Goal: Information Seeking & Learning: Learn about a topic

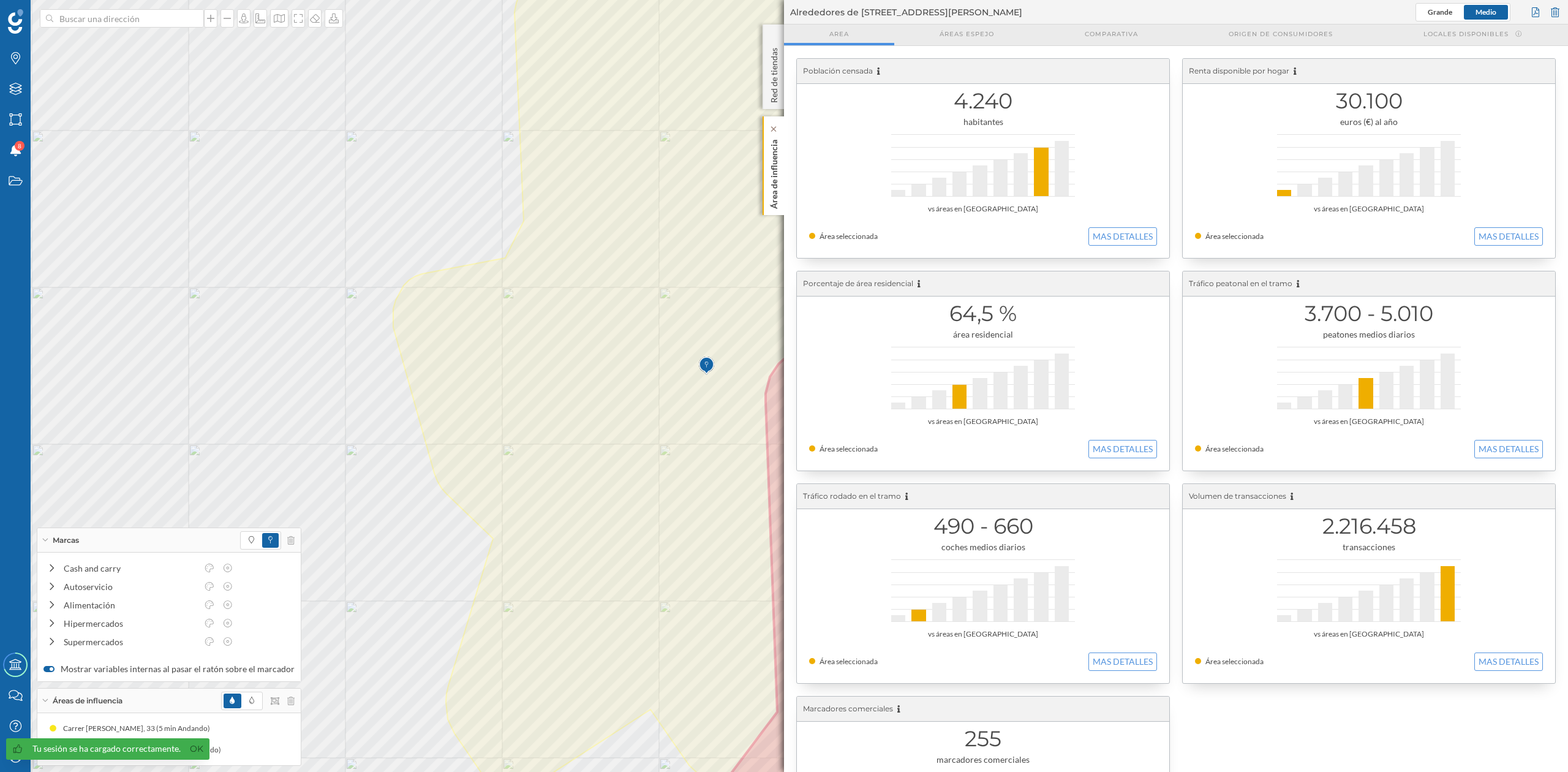
click at [769, 167] on p "Área de influencia" at bounding box center [774, 171] width 13 height 74
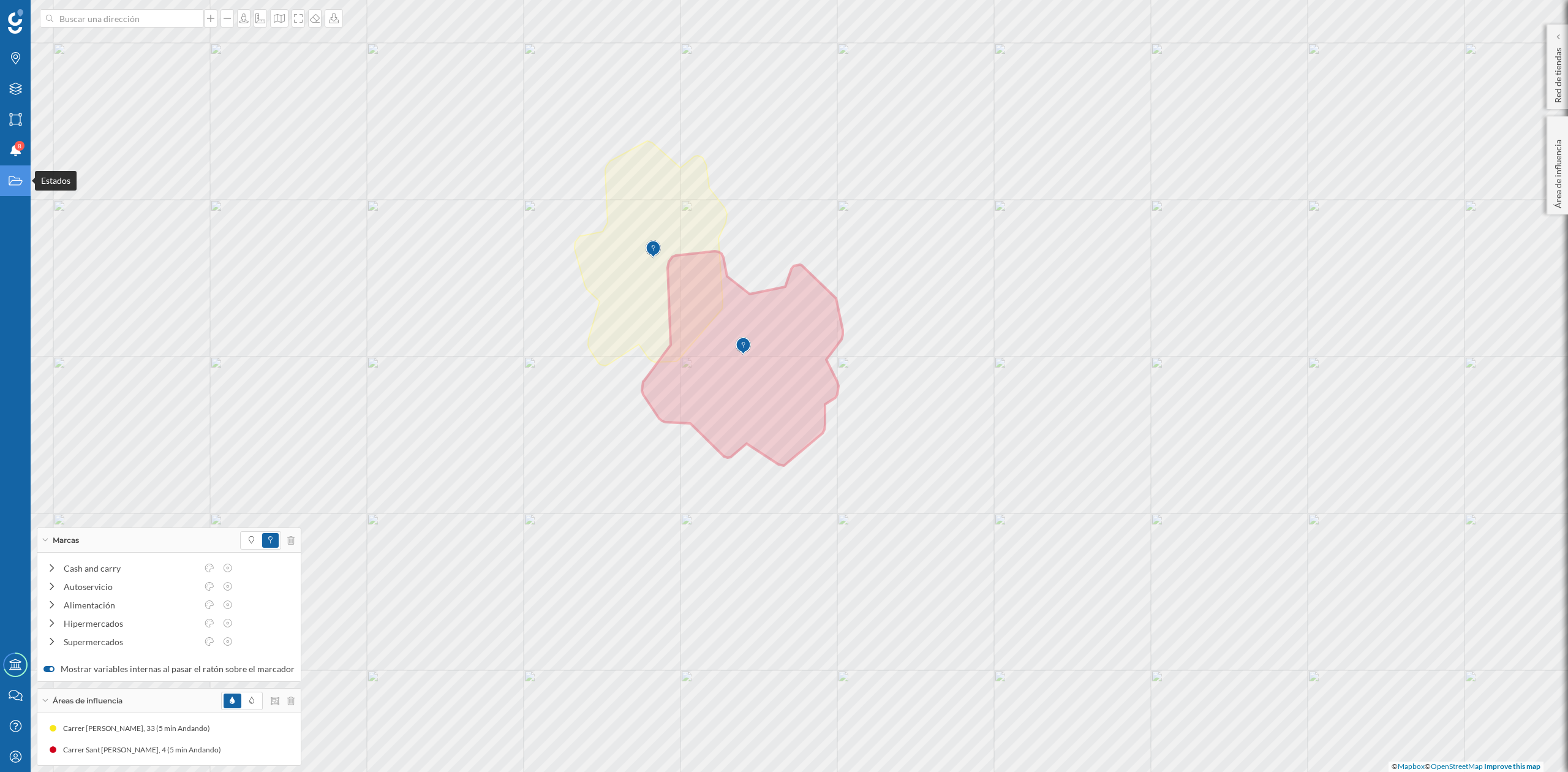
click at [8, 189] on div "Estados" at bounding box center [15, 181] width 31 height 31
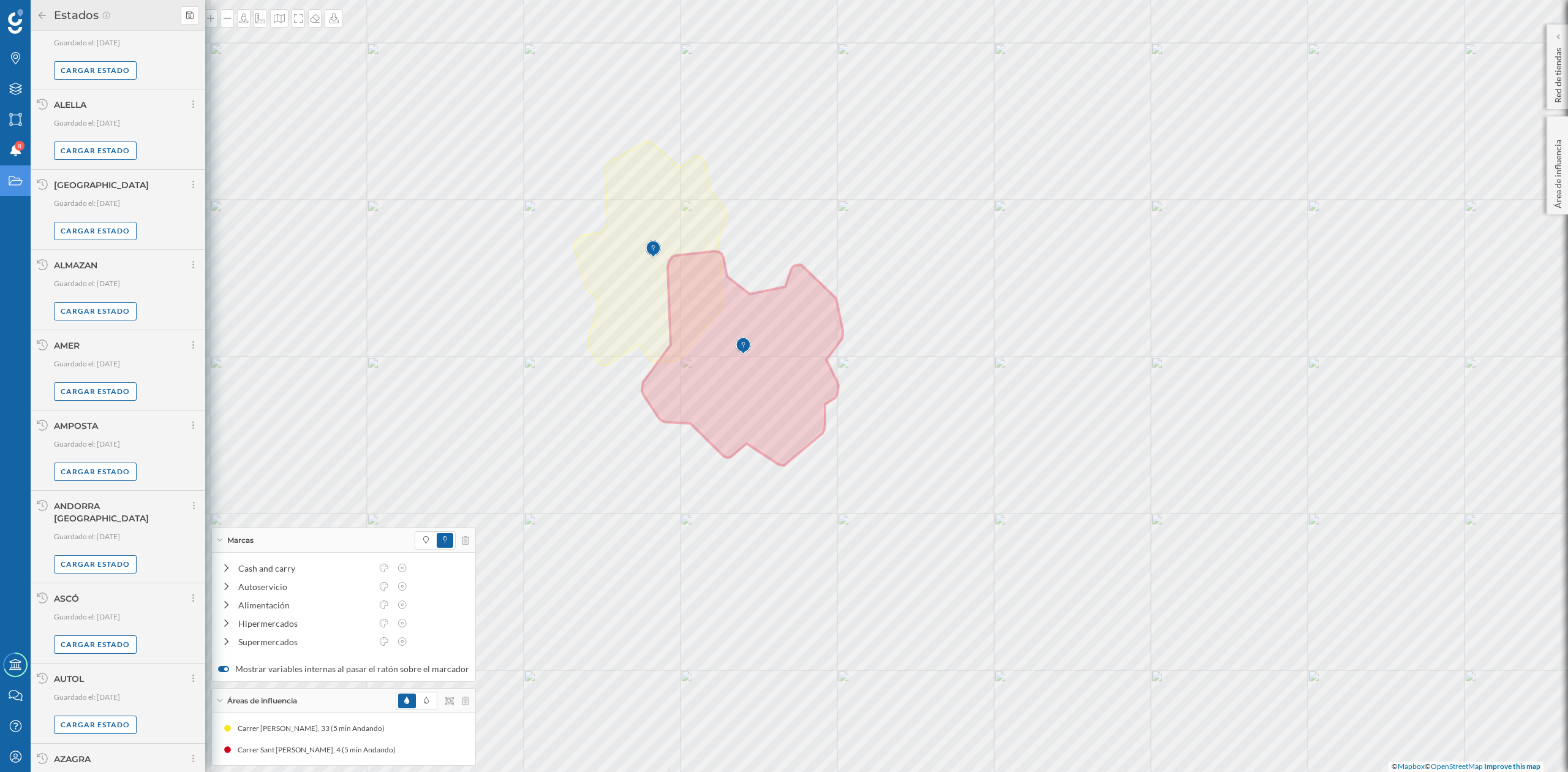
scroll to position [520, 0]
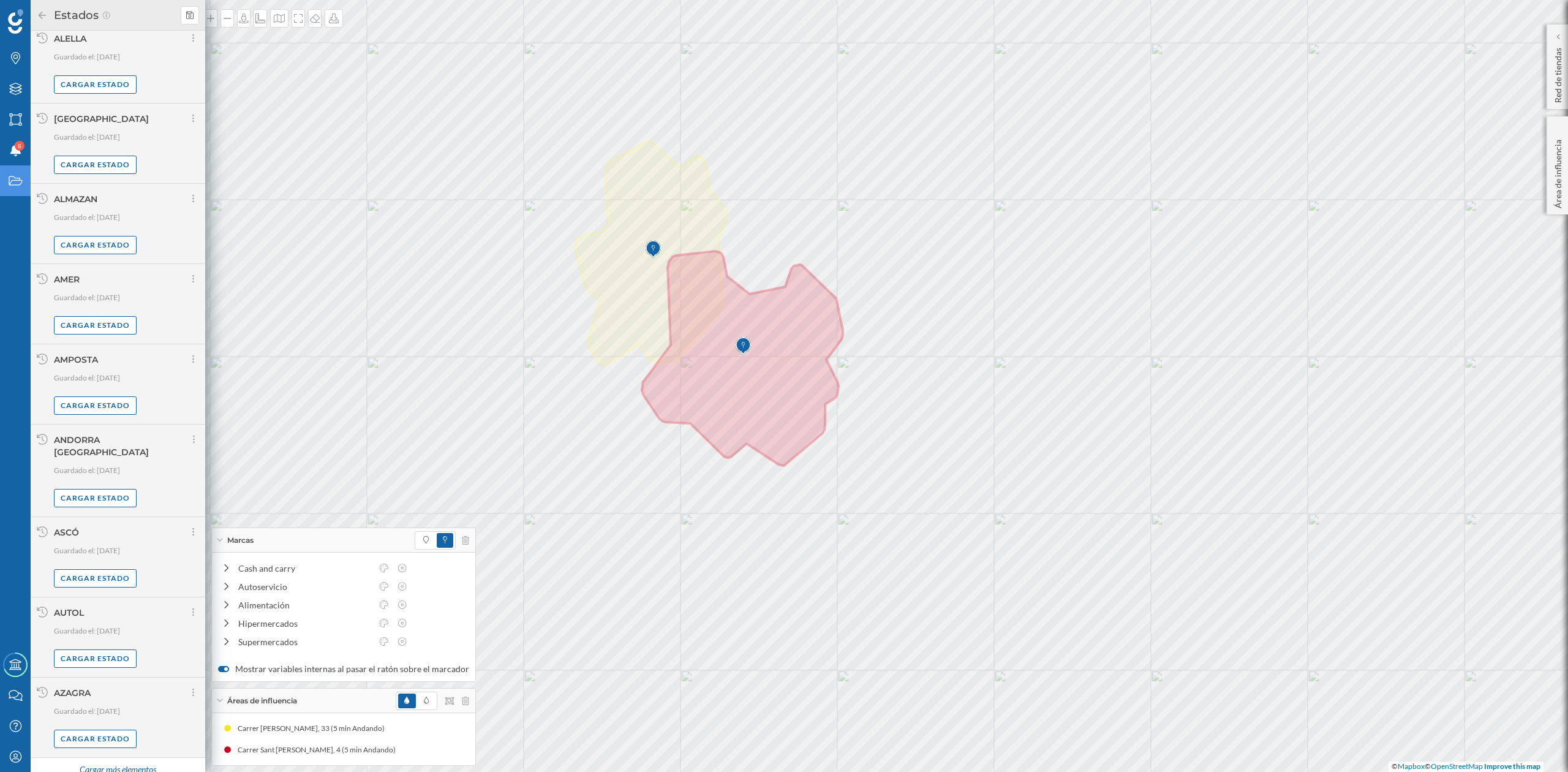
click at [112, 760] on div "Cargar más elementos" at bounding box center [116, 769] width 91 height 18
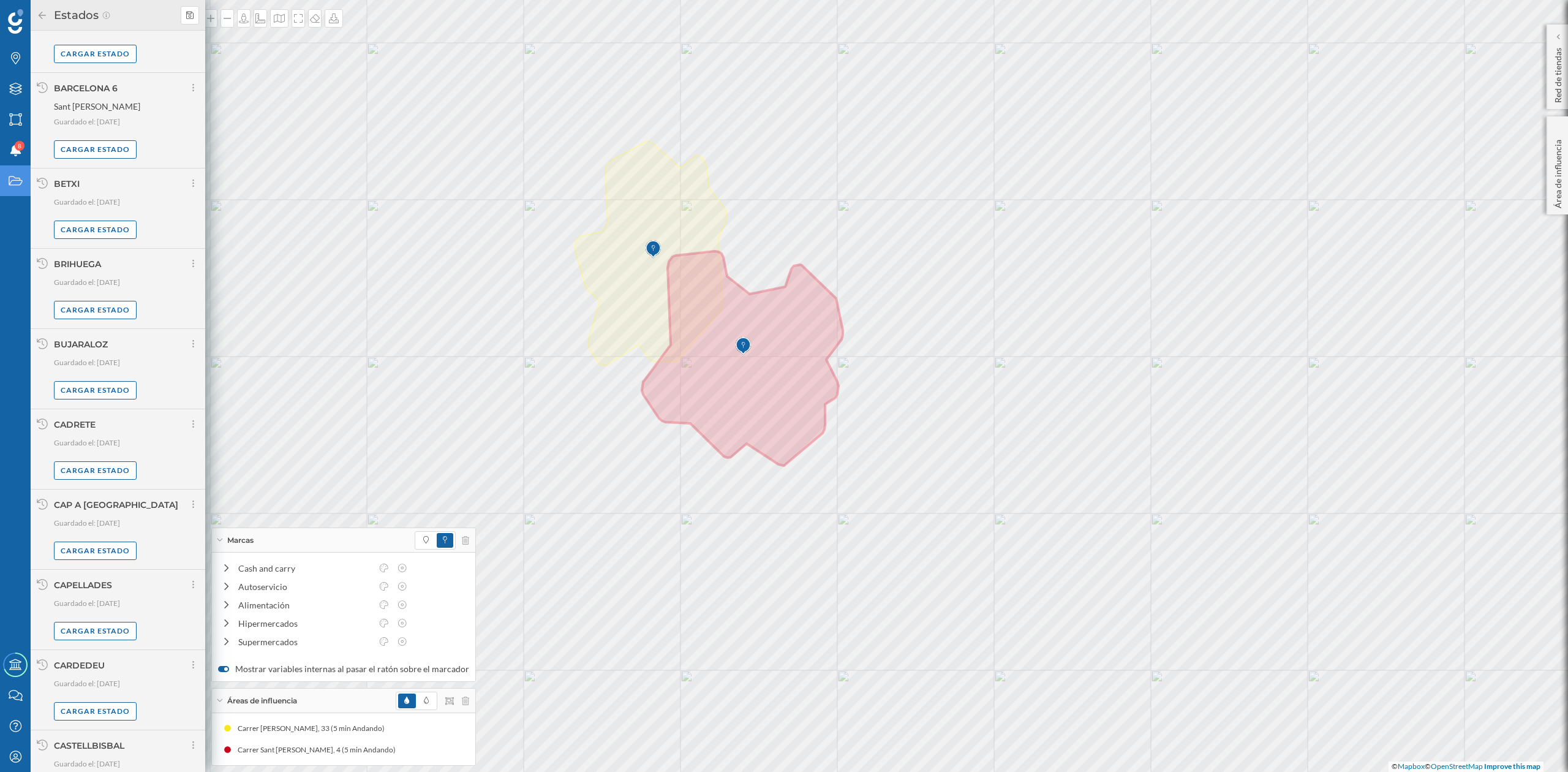
scroll to position [1818, 0]
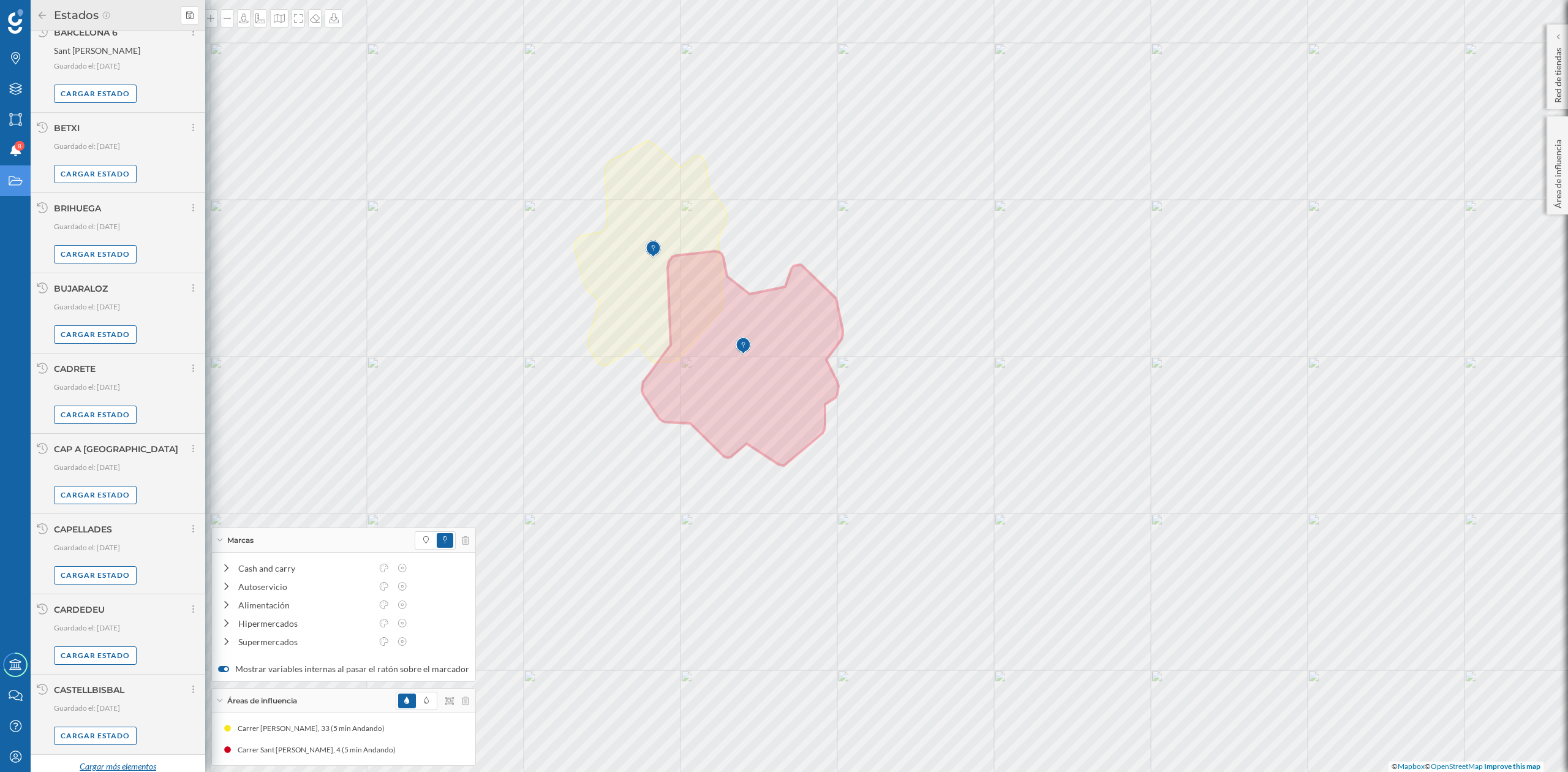
click at [122, 758] on div "Cargar más elementos" at bounding box center [116, 766] width 91 height 18
click at [95, 767] on div "Cargar más elementos" at bounding box center [116, 776] width 91 height 18
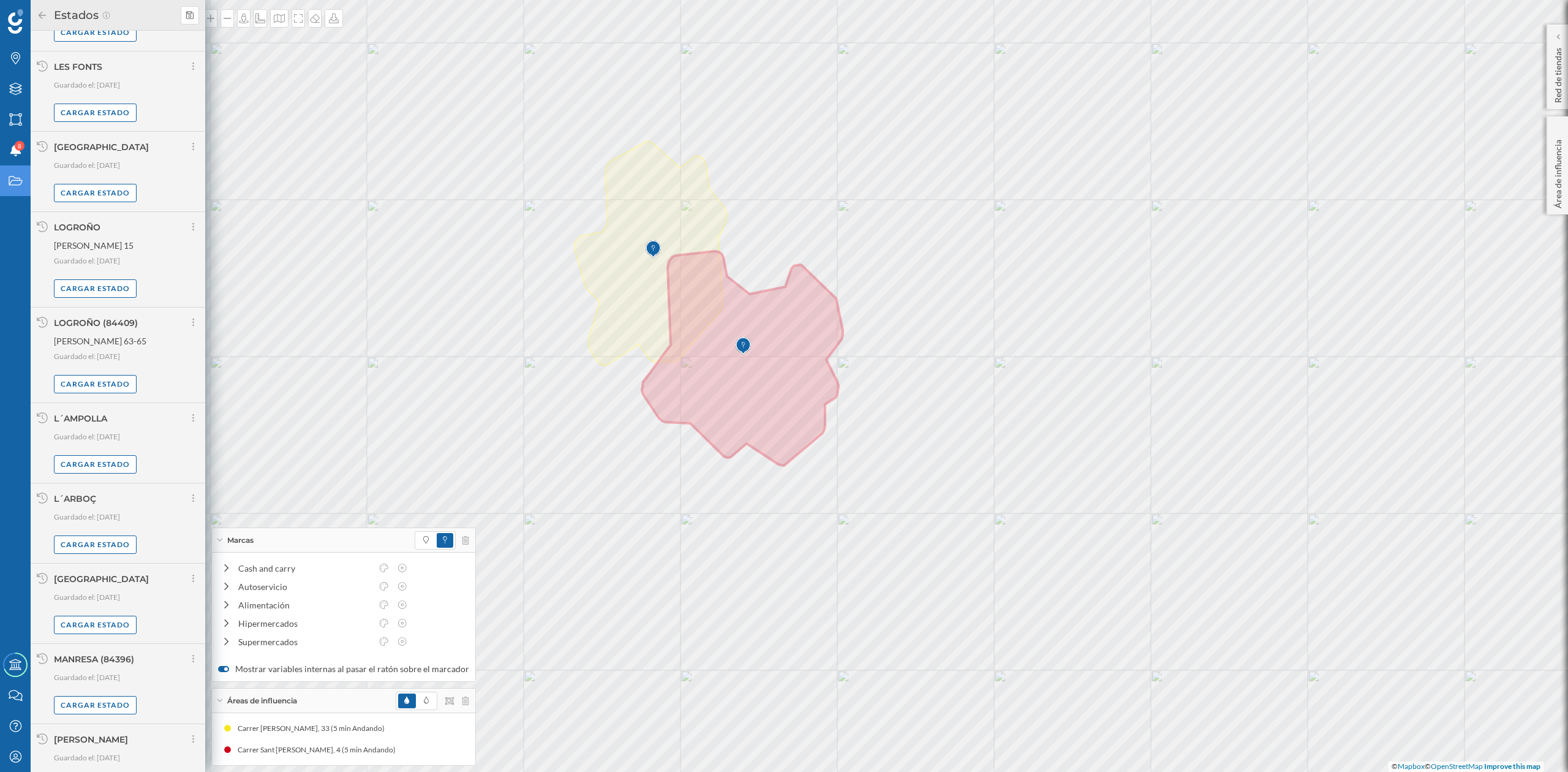
scroll to position [4366, 0]
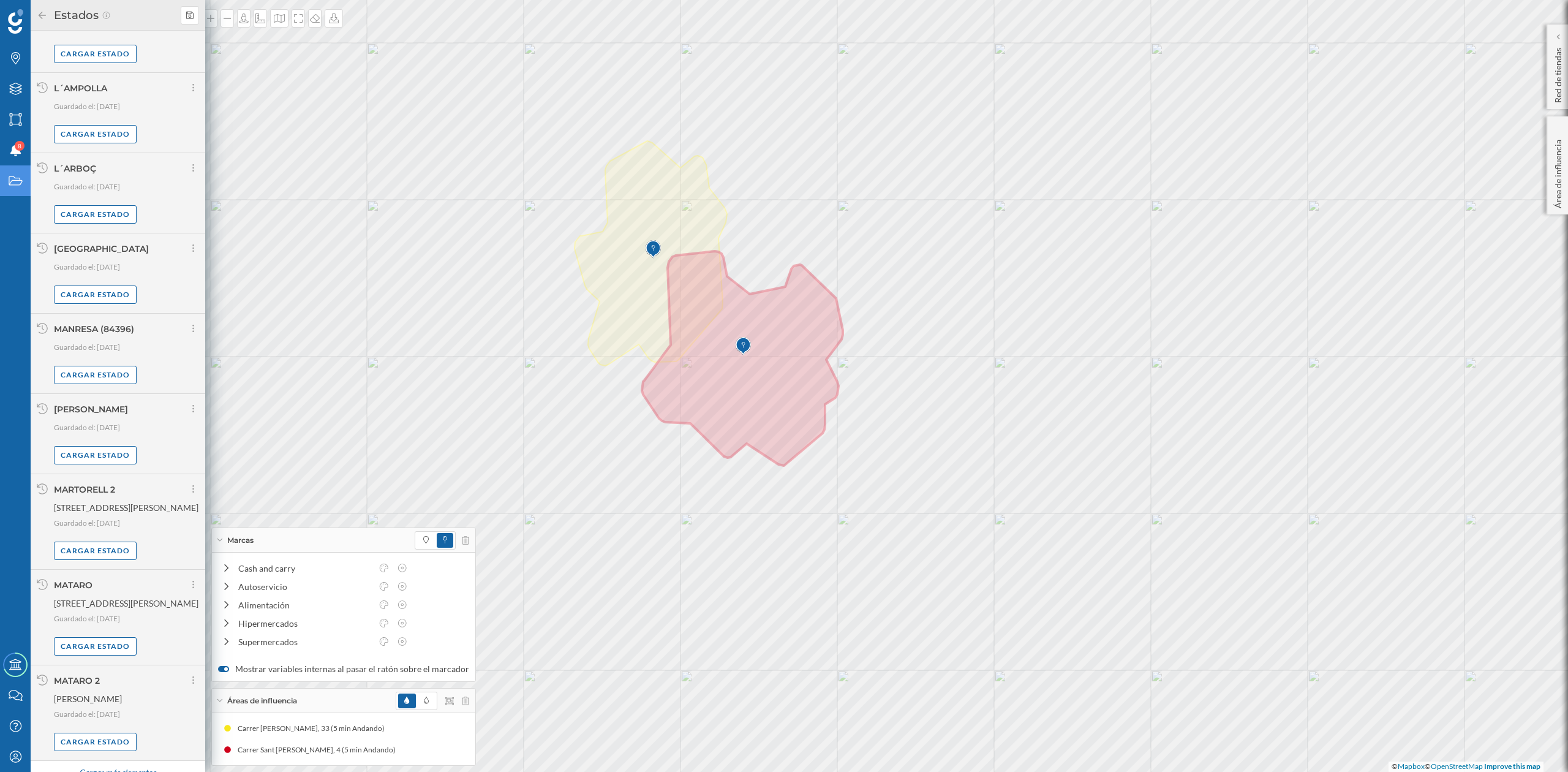
click at [130, 764] on div "Cargar más elementos" at bounding box center [116, 773] width 91 height 18
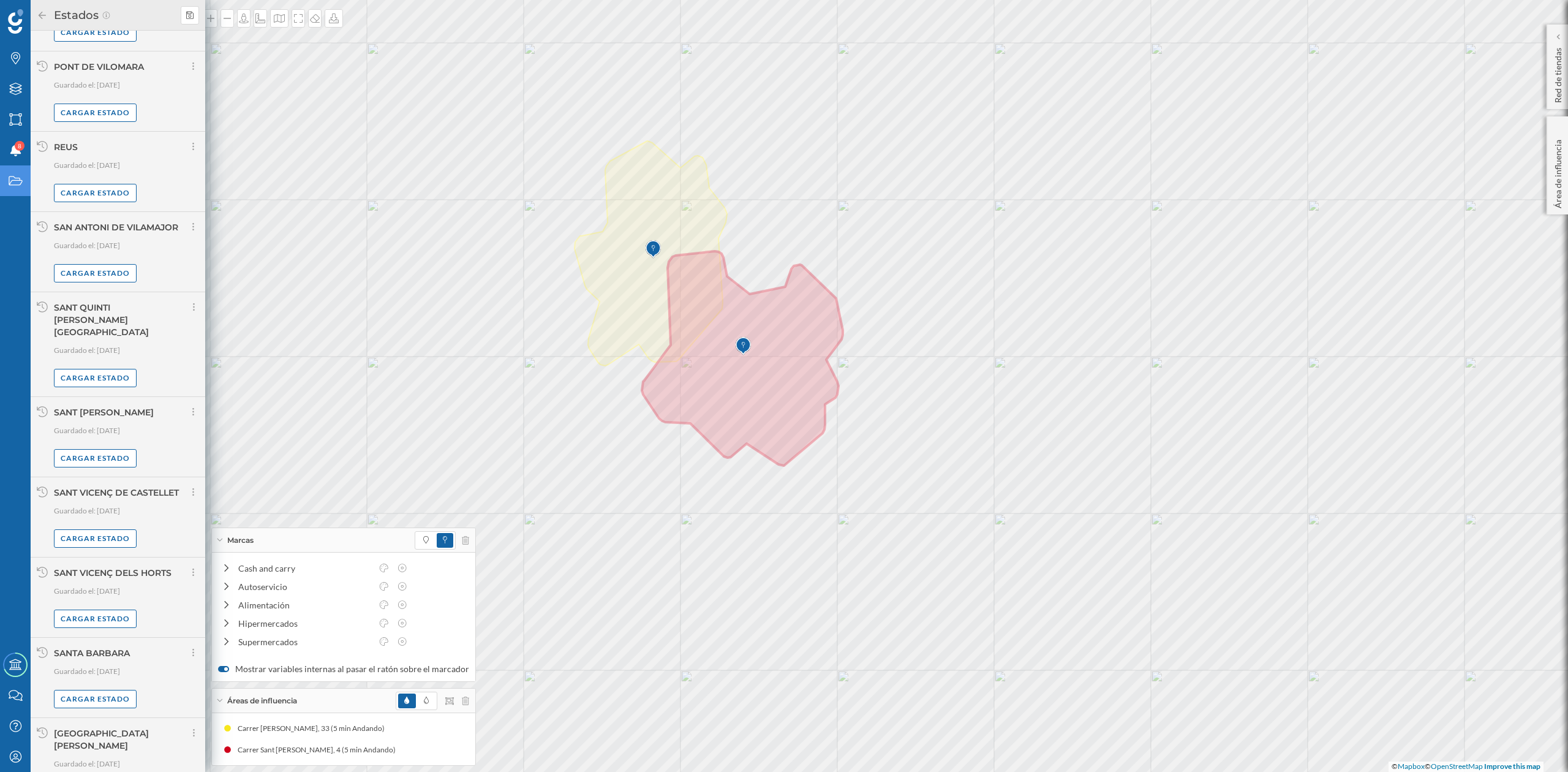
scroll to position [5623, 0]
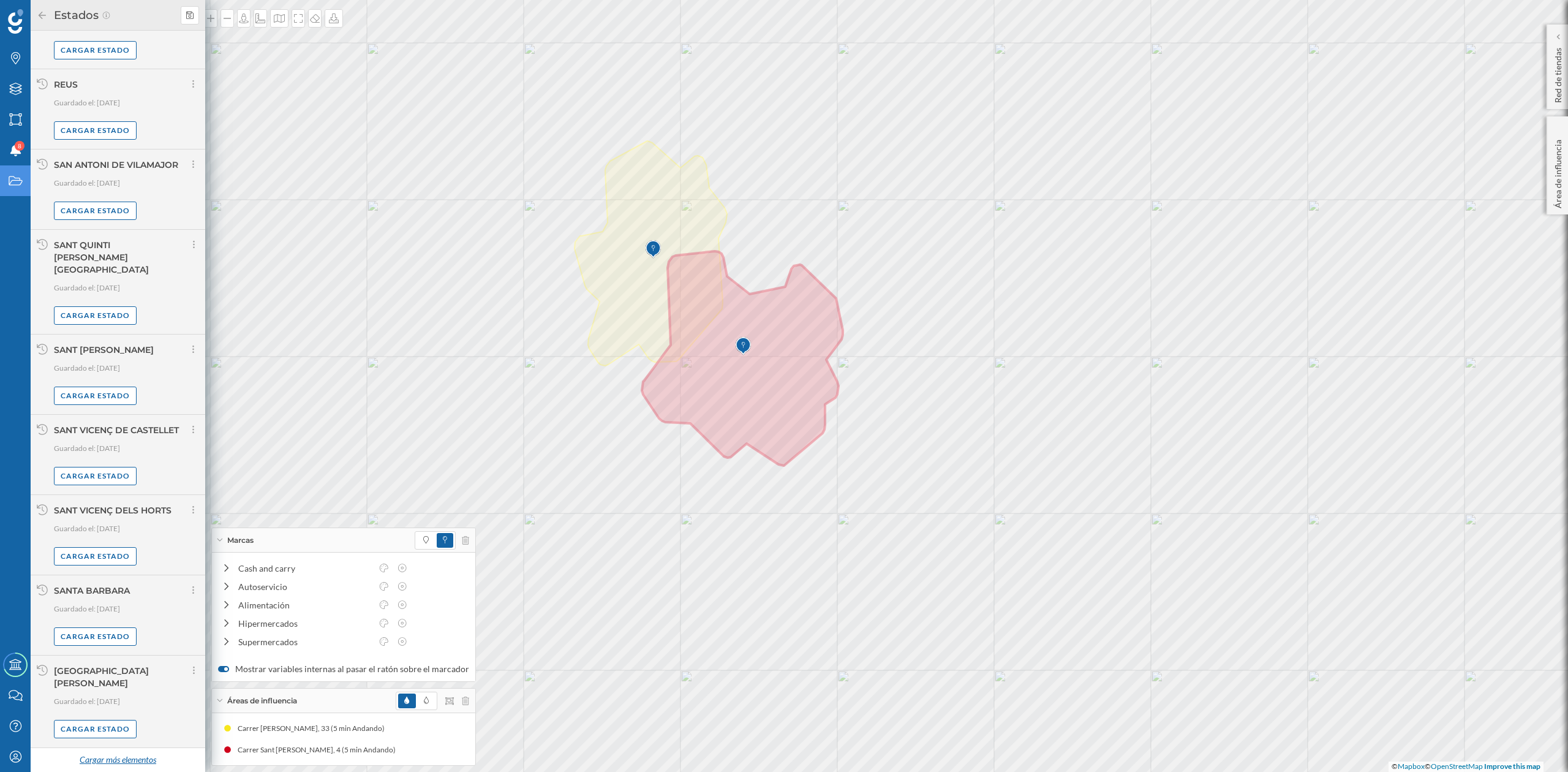
click at [124, 762] on div "Cargar más elementos" at bounding box center [116, 759] width 91 height 18
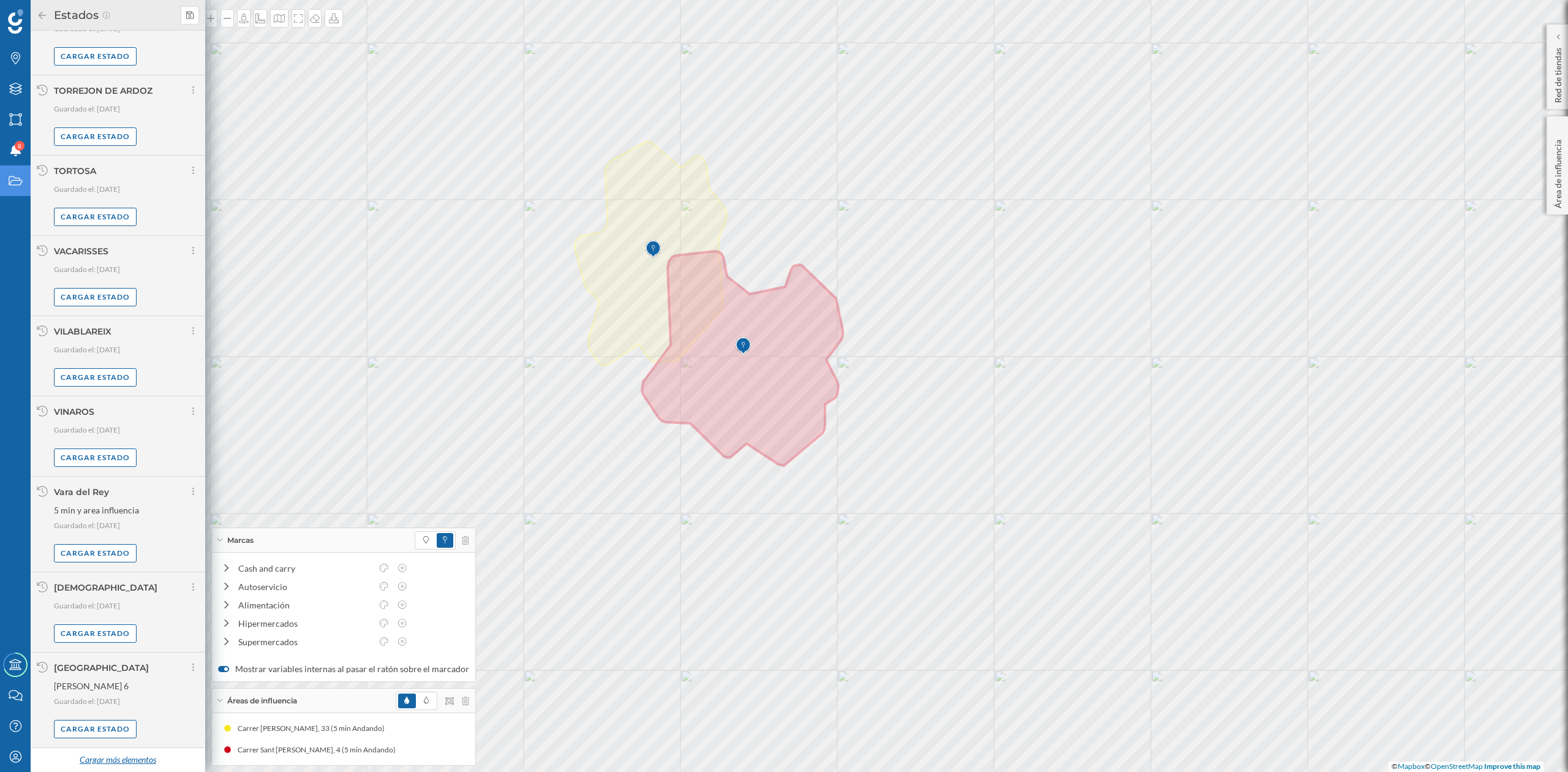
click at [112, 755] on div "Cargar más elementos" at bounding box center [116, 759] width 91 height 18
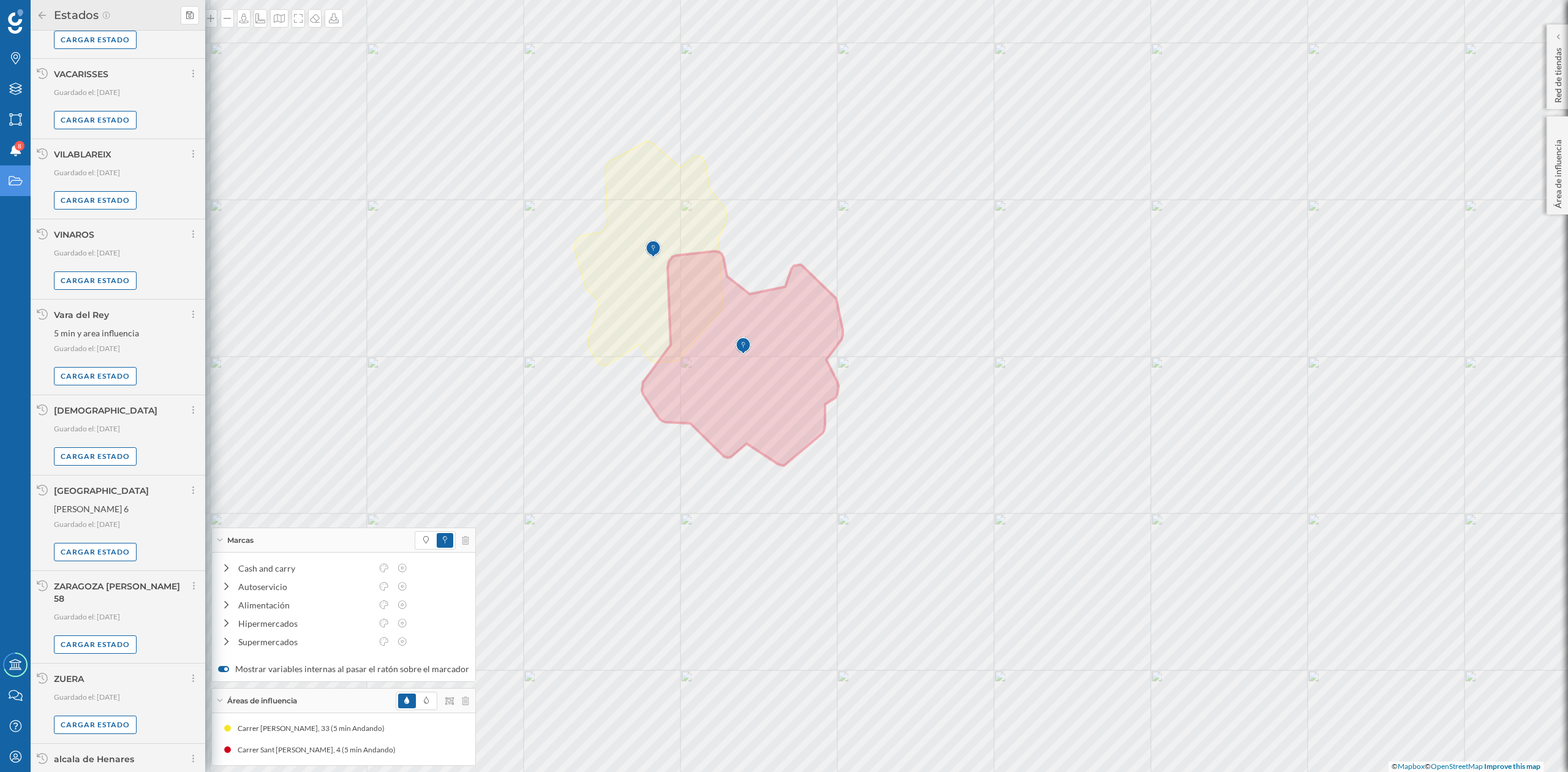
scroll to position [7120, 0]
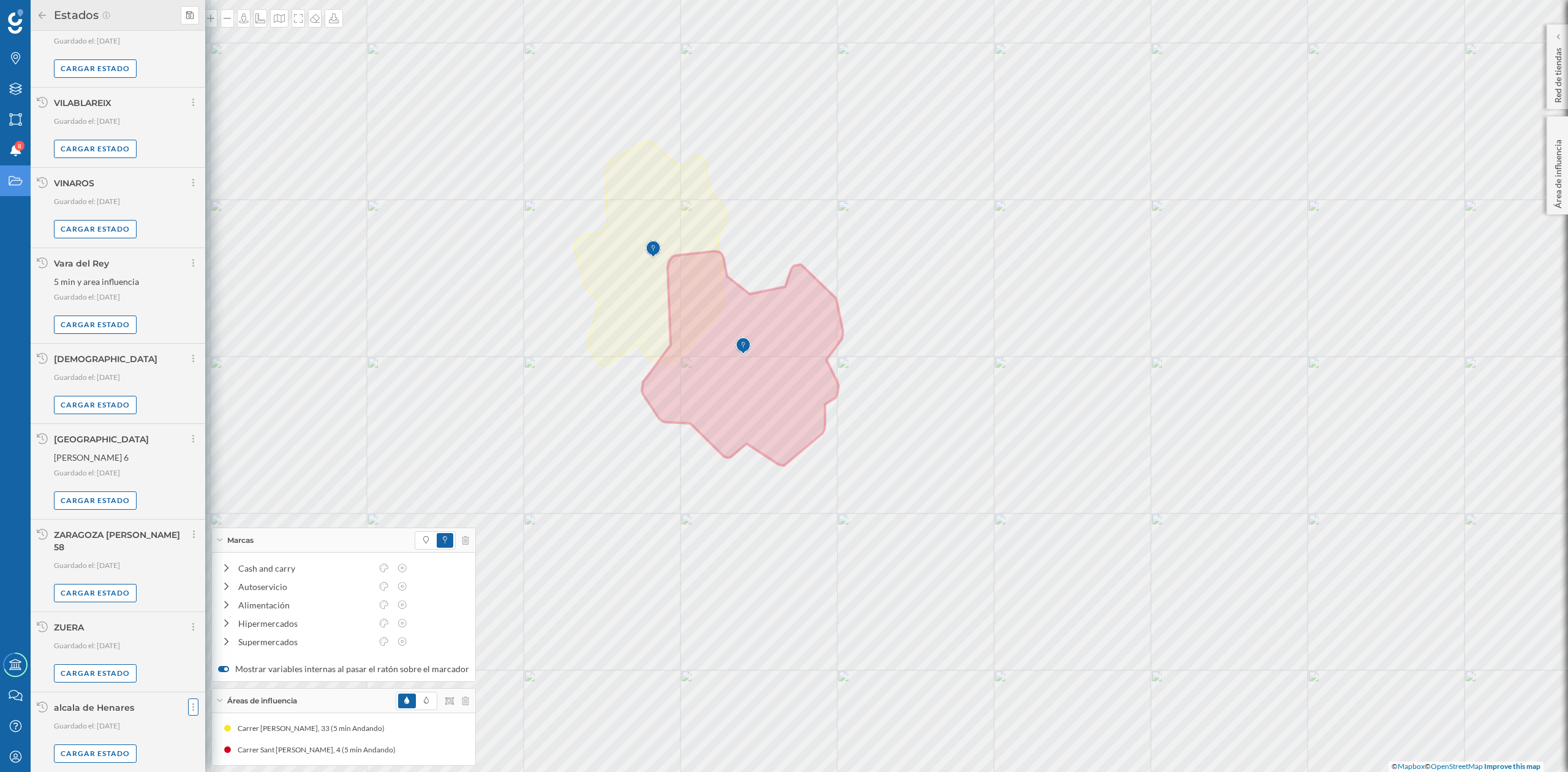
click at [188, 700] on div at bounding box center [193, 708] width 11 height 17
